Goal: Information Seeking & Learning: Learn about a topic

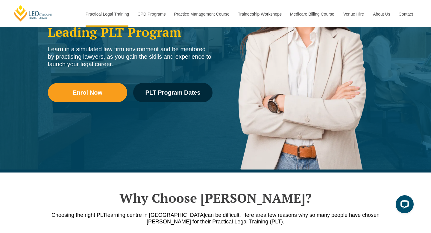
scroll to position [137, 0]
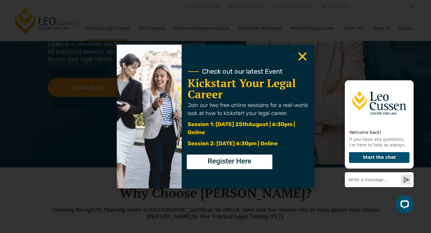
click at [301, 58] on use "Close" at bounding box center [302, 56] width 8 height 8
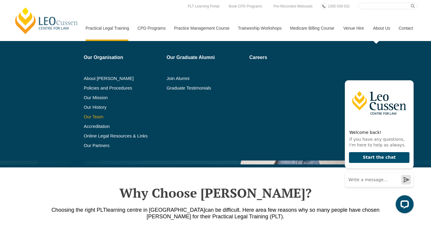
click at [93, 116] on link "Our Team" at bounding box center [123, 116] width 79 height 5
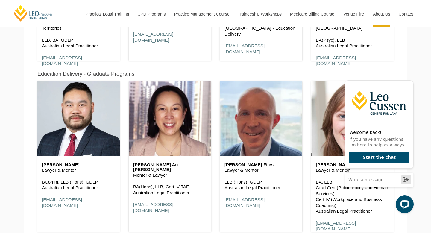
scroll to position [718, 0]
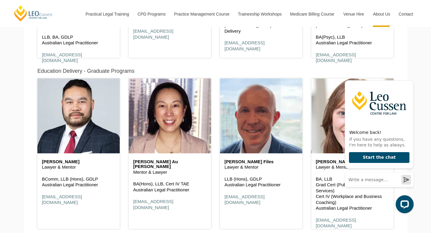
click at [56, 161] on h6 "[PERSON_NAME]" at bounding box center [78, 161] width 73 height 5
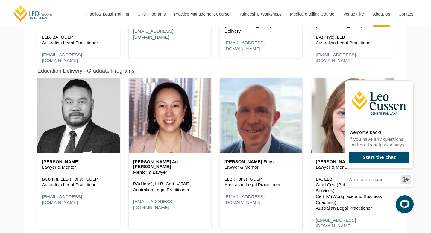
click at [61, 150] on header at bounding box center [78, 115] width 82 height 75
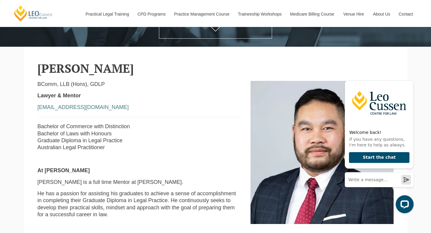
scroll to position [130, 0]
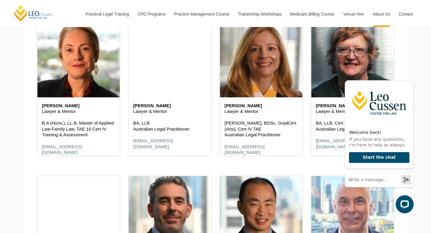
scroll to position [1095, 0]
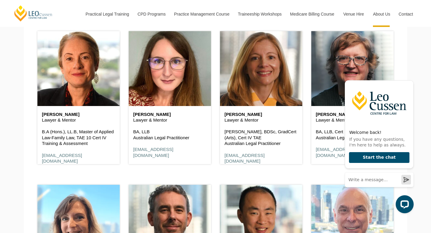
click at [153, 119] on p "Lawyer & Mentor" at bounding box center [169, 120] width 73 height 6
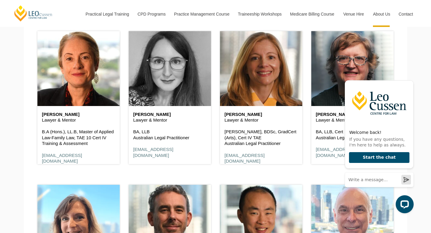
click at [156, 100] on header at bounding box center [170, 68] width 82 height 75
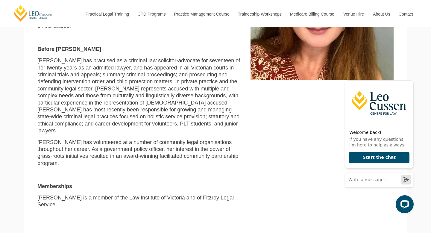
scroll to position [273, 0]
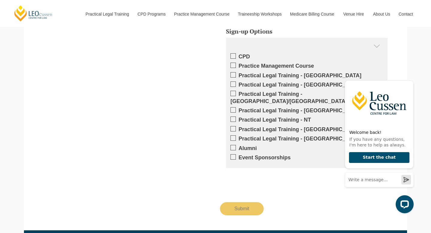
scroll to position [656, 0]
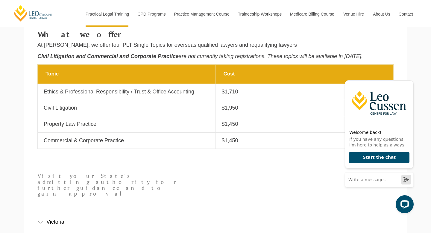
scroll to position [240, 0]
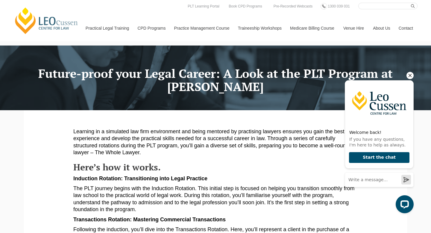
click at [409, 76] on icon "Hide greeting" at bounding box center [410, 75] width 3 height 3
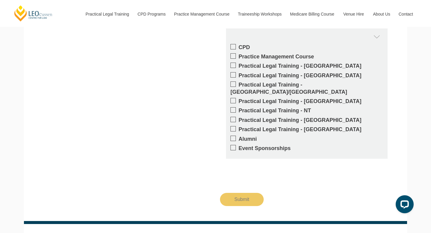
scroll to position [657, 0]
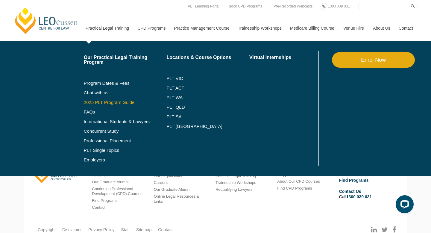
click at [88, 103] on link "2025 PLT Program Guide" at bounding box center [118, 102] width 68 height 5
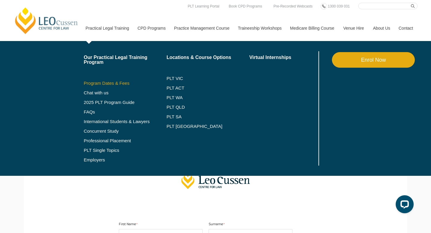
click at [102, 82] on link "Program Dates & Fees" at bounding box center [125, 83] width 83 height 5
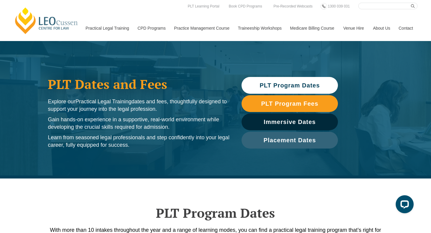
click at [290, 85] on span "PLT Program Dates" at bounding box center [289, 85] width 60 height 6
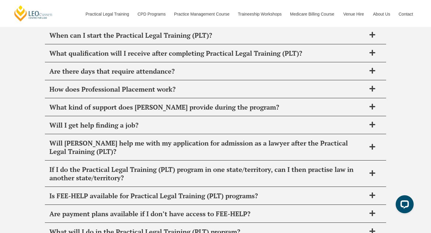
scroll to position [2338, 0]
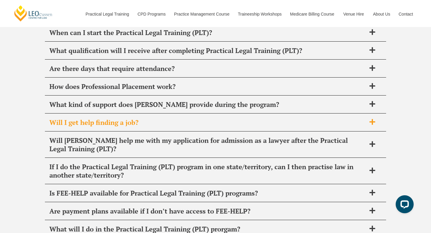
click at [203, 118] on div "Will I get help finding a job?" at bounding box center [215, 123] width 341 height 18
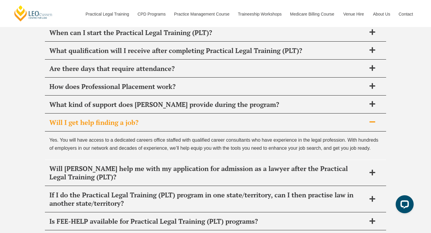
click at [203, 118] on div "Will I get help finding a job?" at bounding box center [215, 123] width 341 height 18
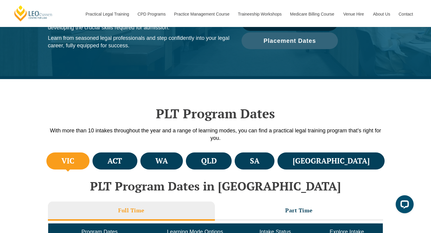
scroll to position [0, 0]
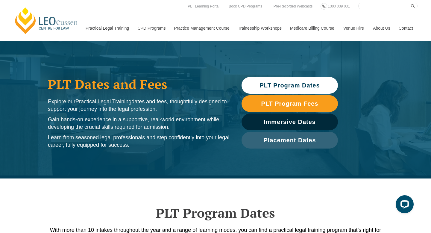
click at [410, 27] on link "Contact" at bounding box center [405, 28] width 23 height 26
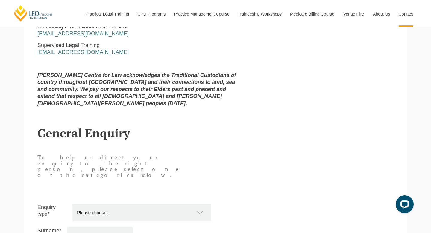
scroll to position [410, 0]
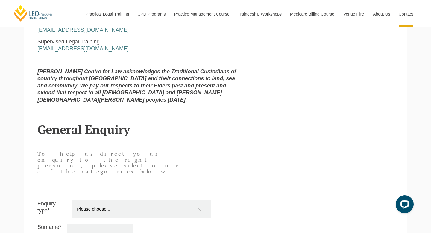
click at [192, 148] on div "To help us direct your enquiry to the right person, please select one of the ca…" at bounding box center [124, 166] width 183 height 37
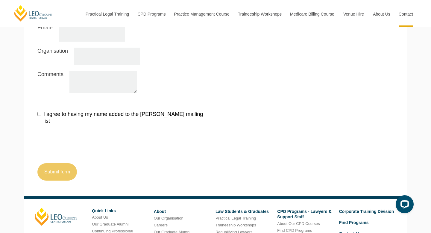
scroll to position [663, 0]
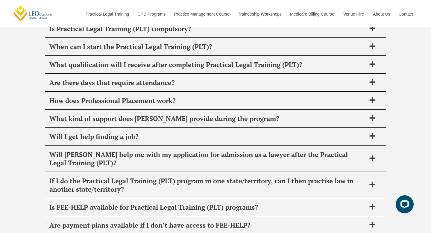
scroll to position [2322, 0]
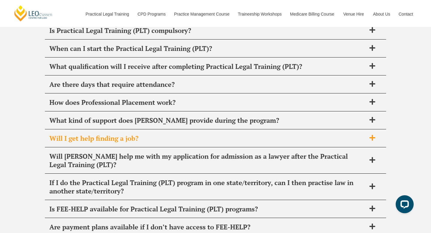
click at [70, 142] on span "Will I get help finding a job?" at bounding box center [207, 138] width 317 height 8
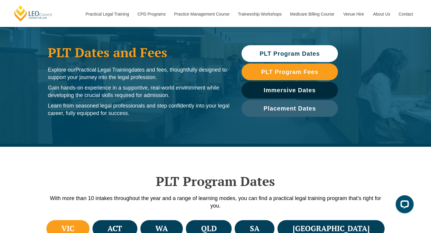
scroll to position [0, 0]
